Goal: Find specific page/section: Find specific page/section

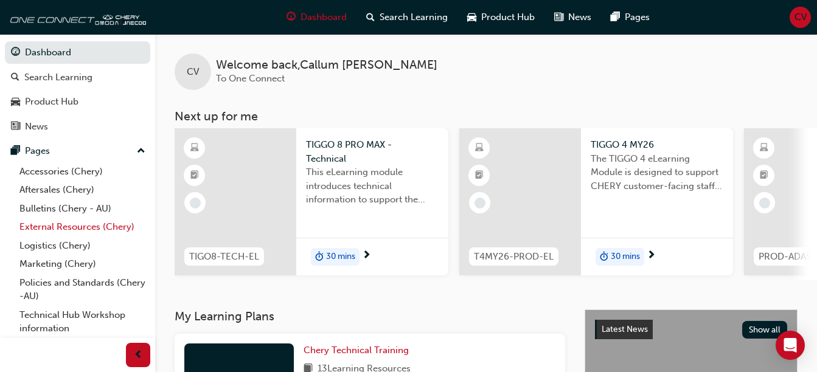
click at [98, 224] on link "External Resources (Chery)" at bounding box center [83, 227] width 136 height 19
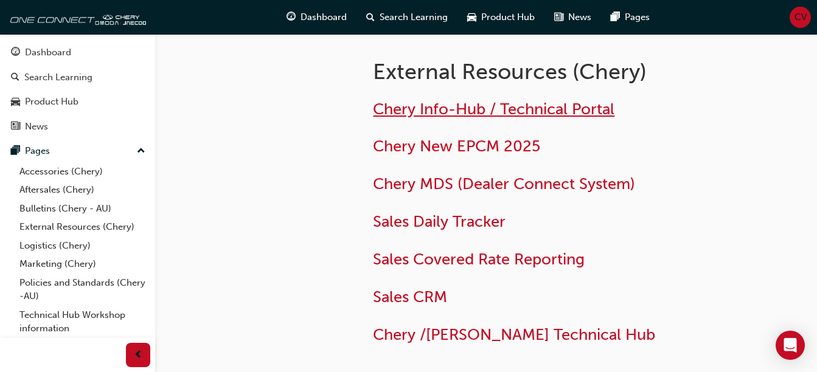
click at [422, 106] on span "Chery Info-Hub / Technical Portal" at bounding box center [494, 109] width 242 height 19
